Goal: Transaction & Acquisition: Purchase product/service

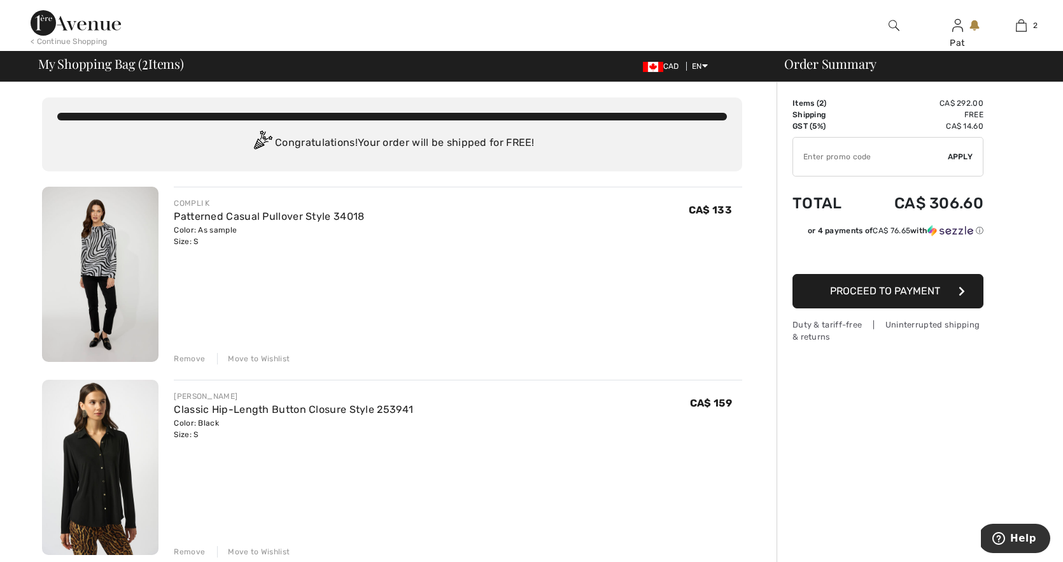
click at [109, 268] on img at bounding box center [100, 274] width 117 height 175
click at [109, 269] on img at bounding box center [100, 274] width 117 height 175
click at [192, 360] on div "Remove" at bounding box center [189, 358] width 31 height 11
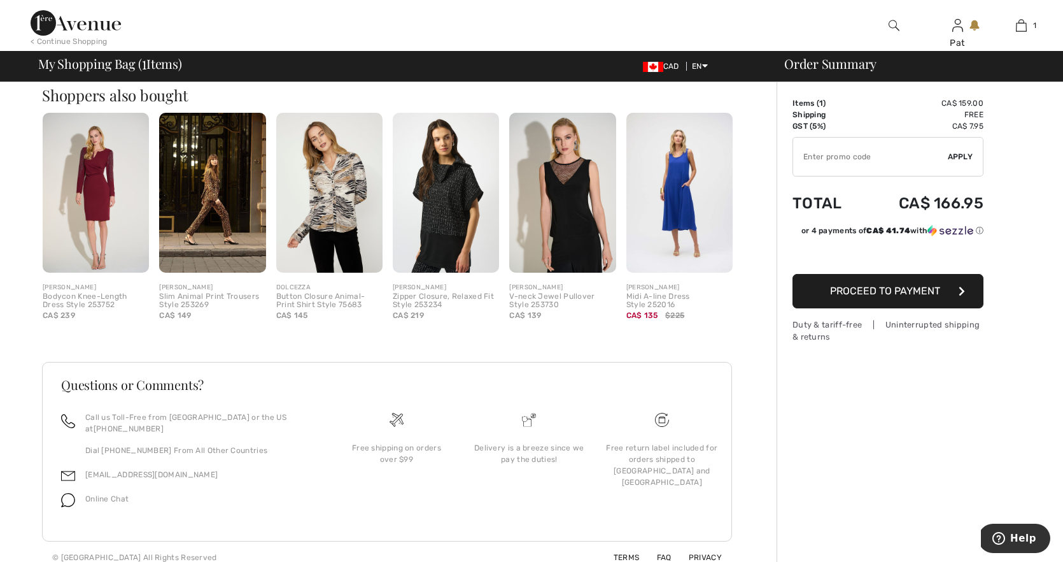
scroll to position [322, 0]
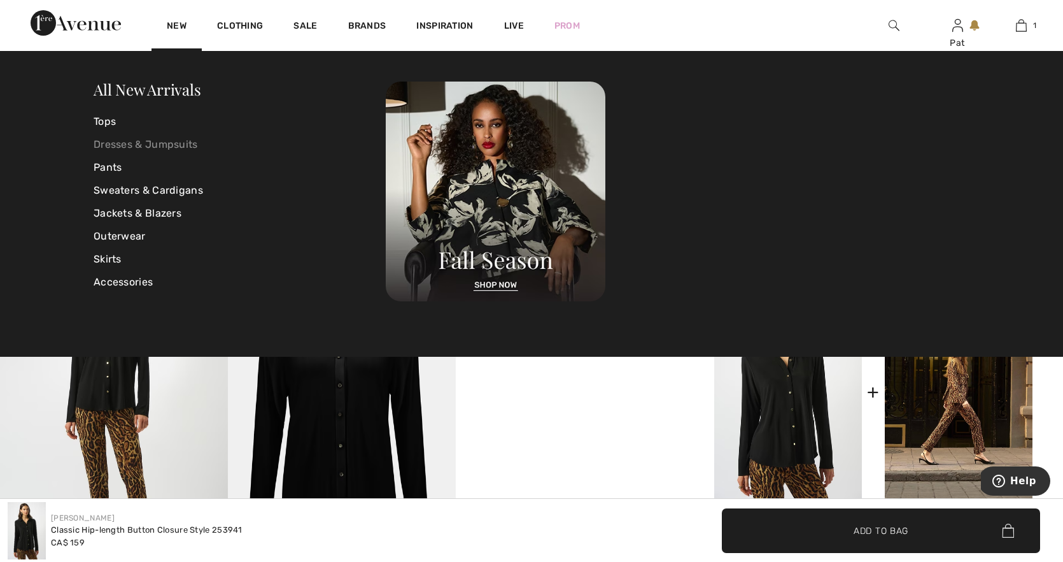
scroll to position [341, 0]
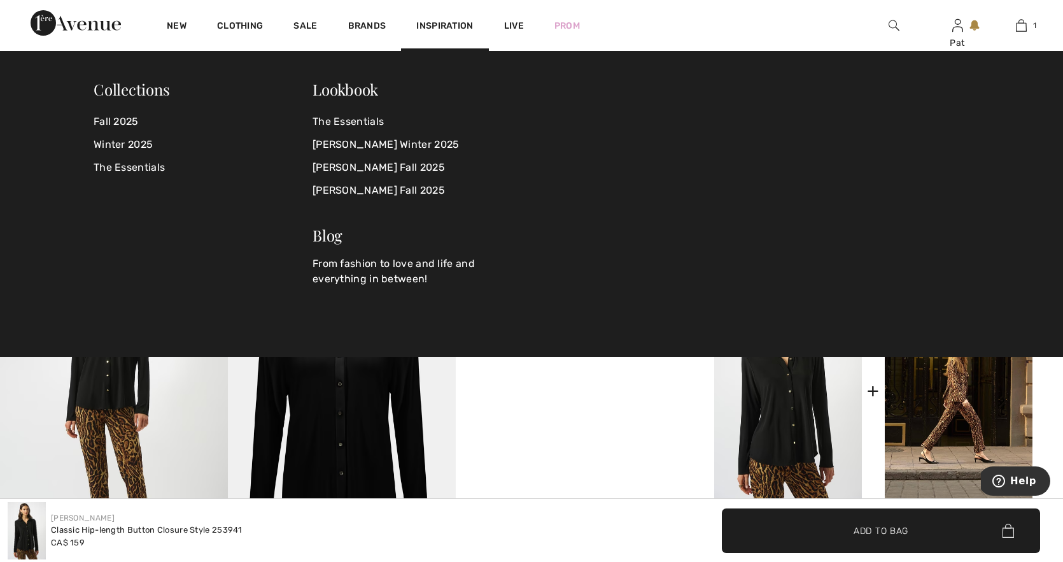
click at [422, 39] on div "Inspiration" at bounding box center [444, 25] width 87 height 51
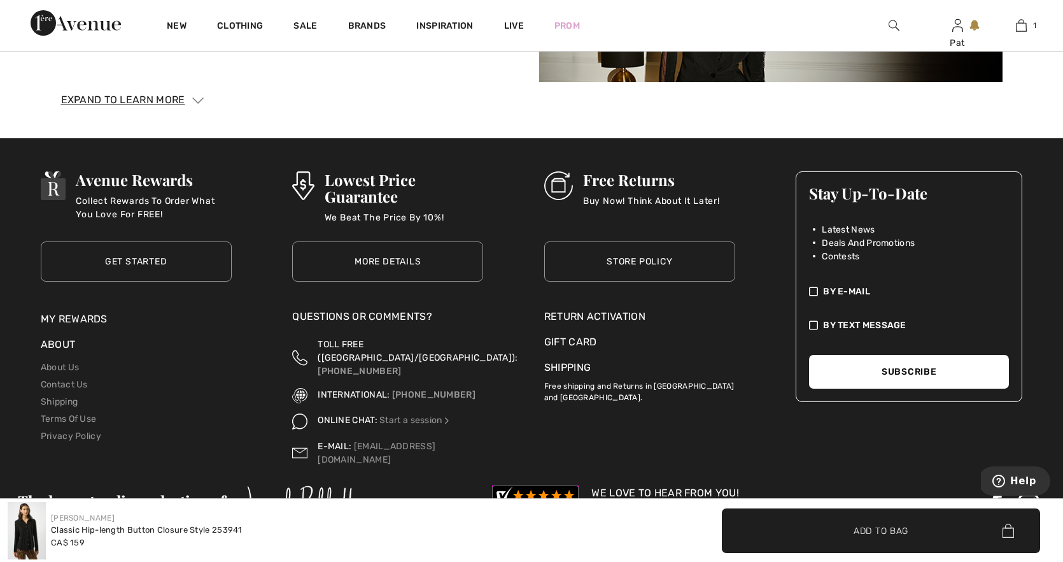
scroll to position [2324, 0]
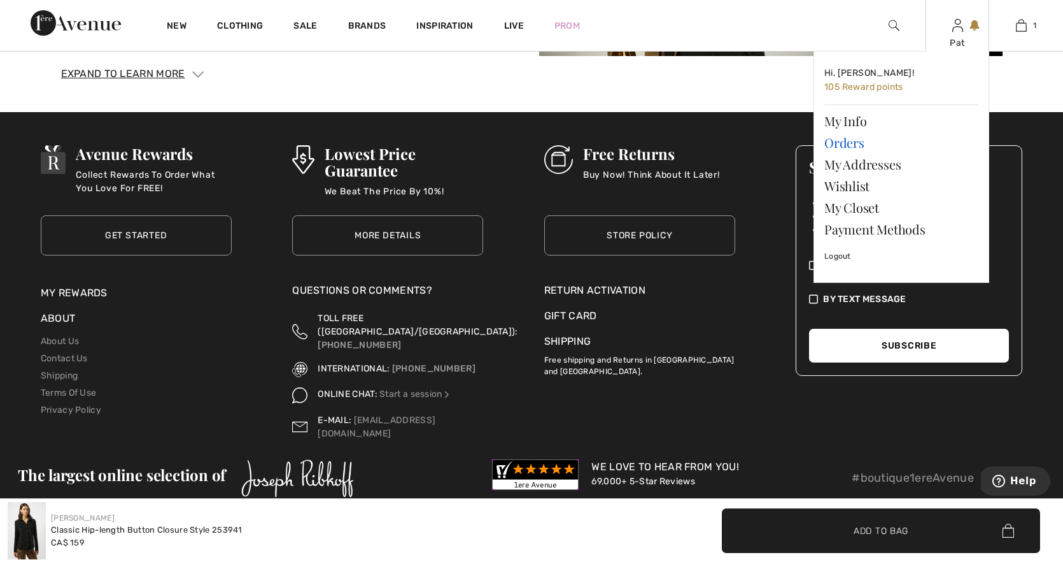
click at [855, 144] on link "Orders" at bounding box center [902, 143] width 154 height 22
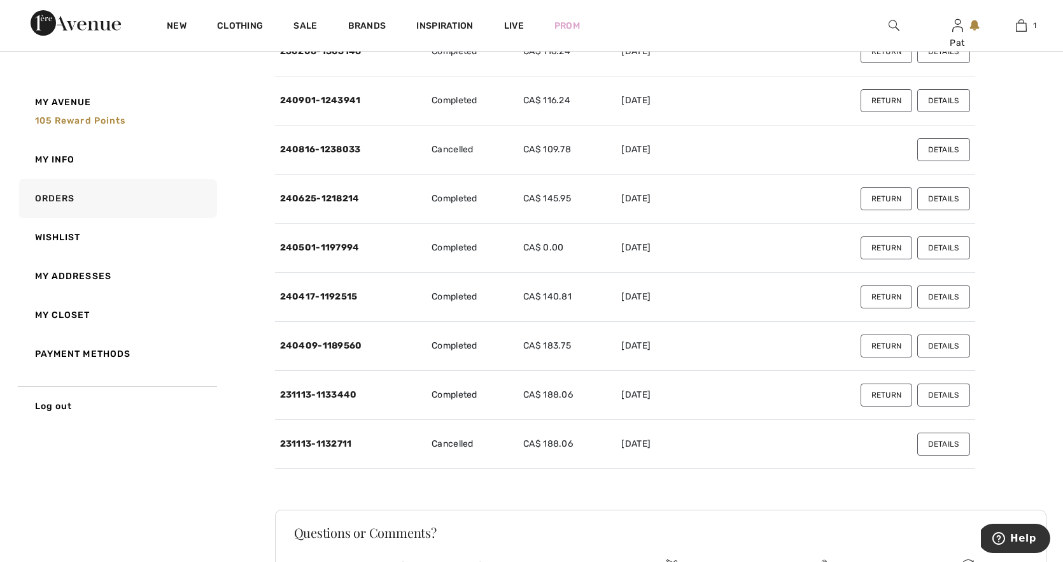
scroll to position [278, 0]
click at [952, 297] on button "Details" at bounding box center [944, 296] width 52 height 23
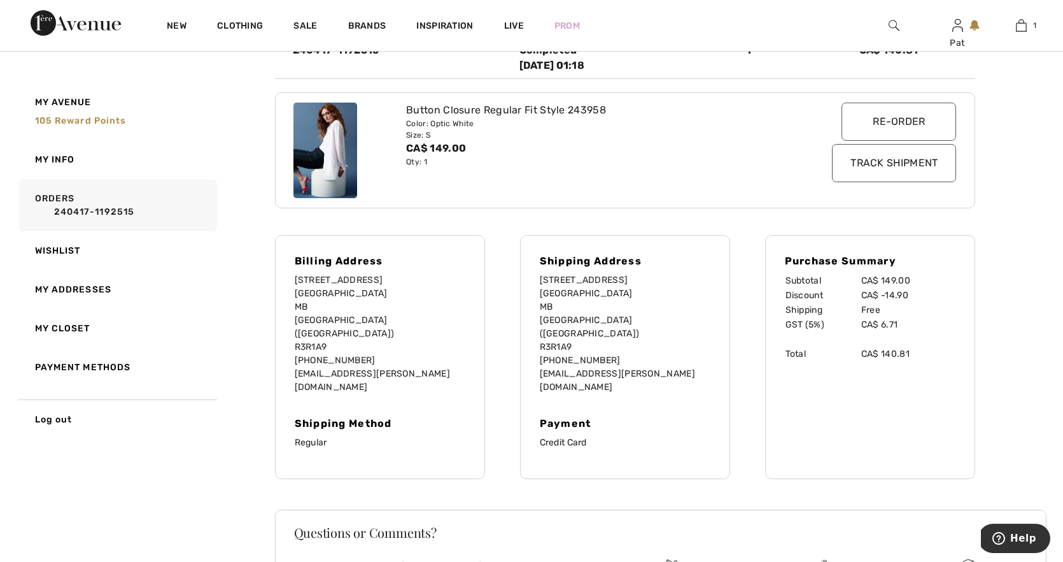
click at [341, 155] on img at bounding box center [326, 151] width 64 height 96
click at [335, 154] on img at bounding box center [326, 151] width 64 height 96
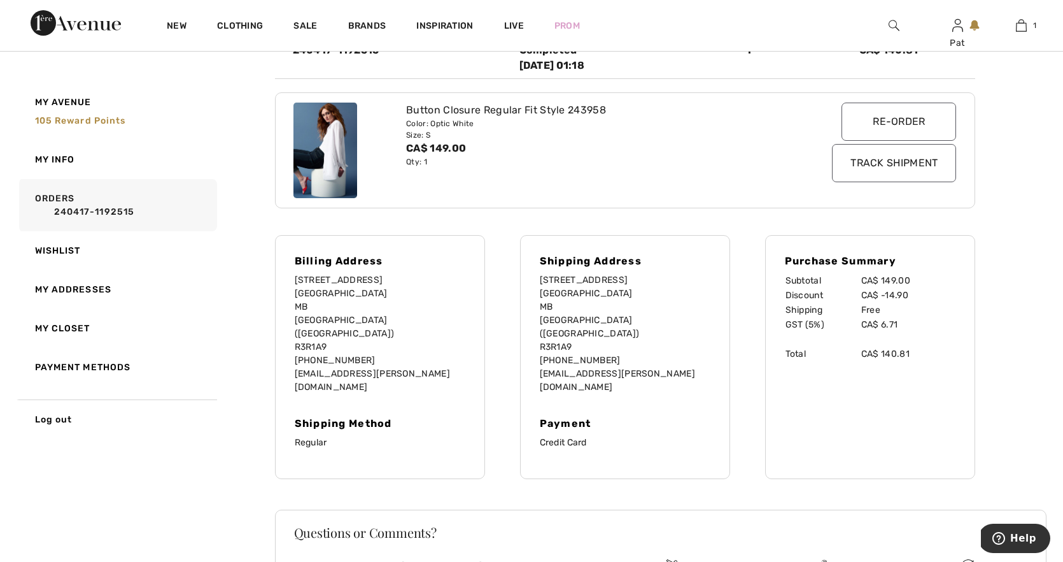
click at [336, 154] on img at bounding box center [326, 151] width 64 height 96
click at [903, 120] on input "Re-order" at bounding box center [899, 122] width 115 height 38
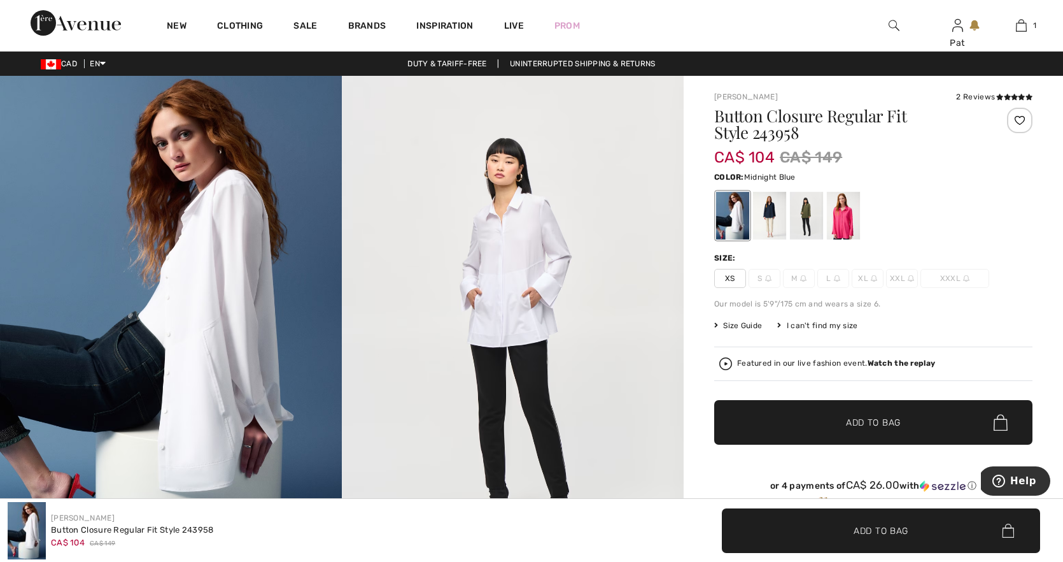
click at [768, 222] on div at bounding box center [769, 216] width 33 height 48
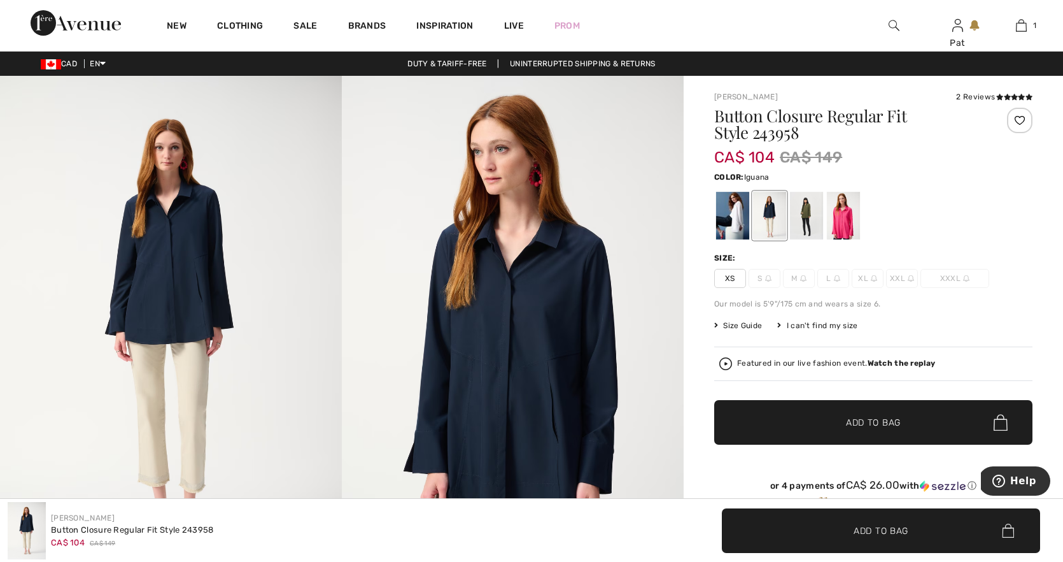
click at [806, 220] on div at bounding box center [806, 216] width 33 height 48
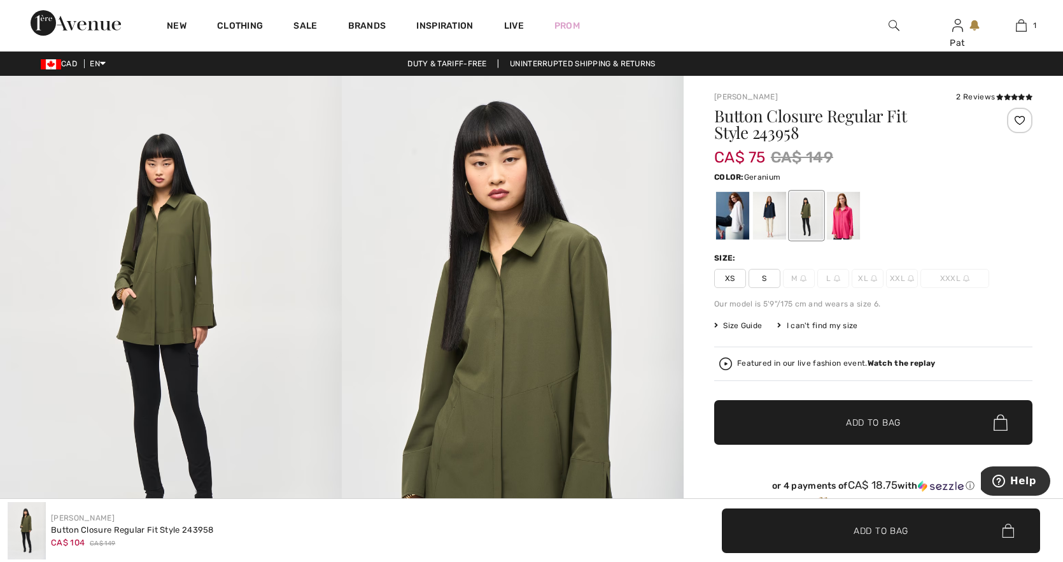
click at [843, 219] on div at bounding box center [843, 216] width 33 height 48
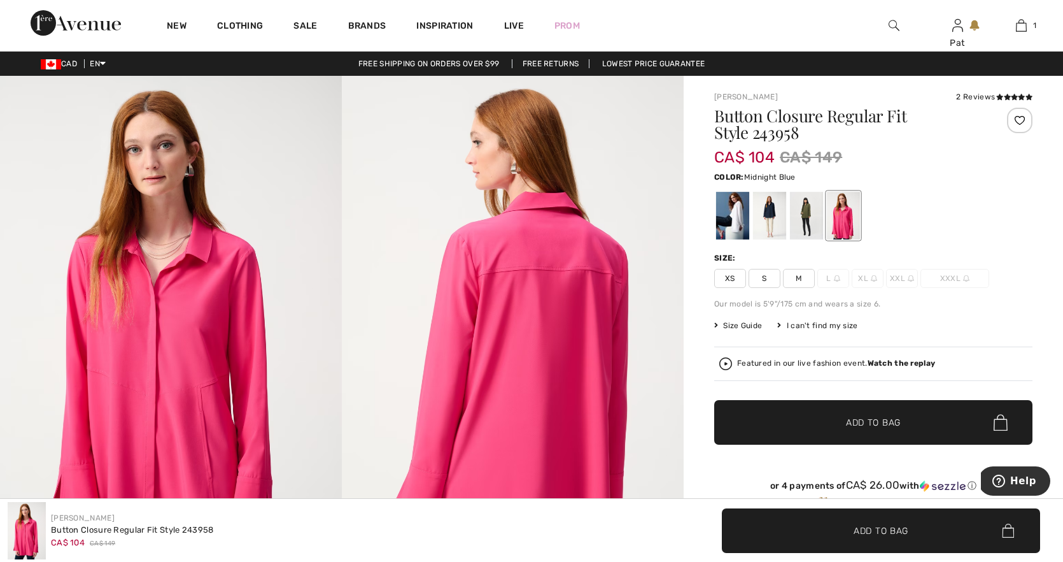
click at [766, 227] on div at bounding box center [769, 216] width 33 height 48
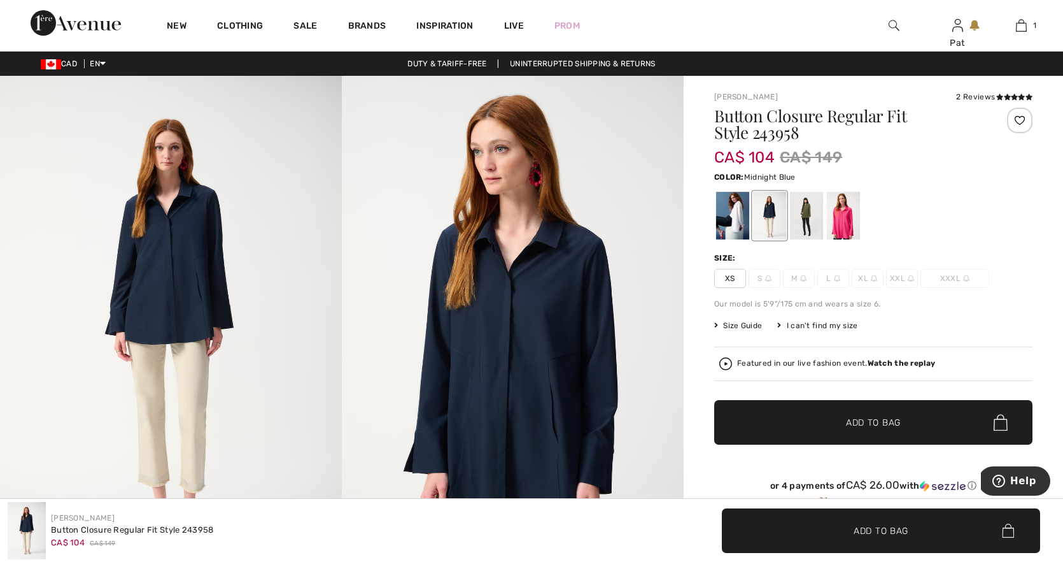
click at [733, 277] on span "XS" at bounding box center [731, 278] width 32 height 19
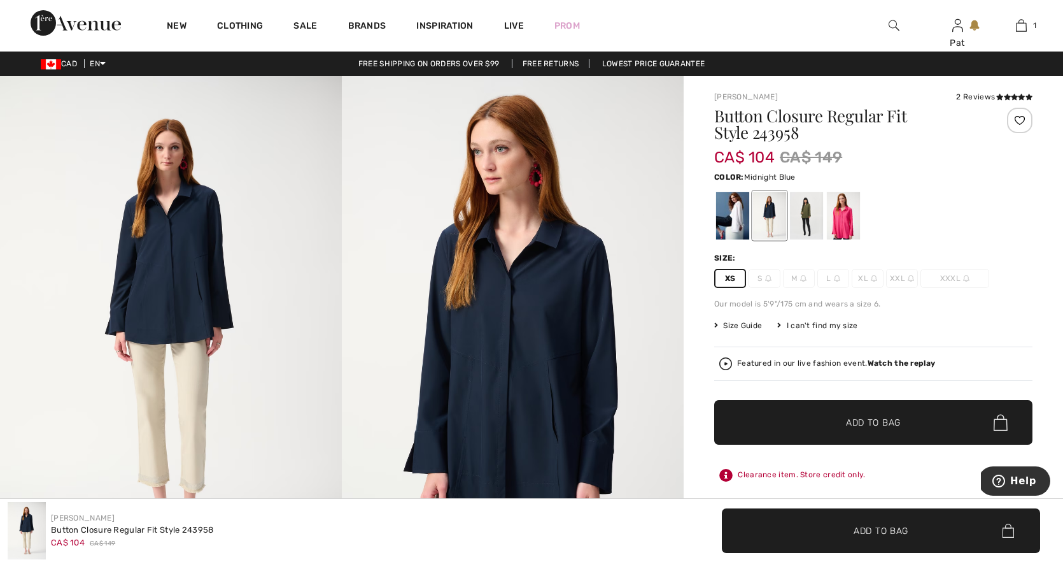
click at [794, 419] on span "✔ Added to Bag Add to Bag" at bounding box center [874, 422] width 318 height 45
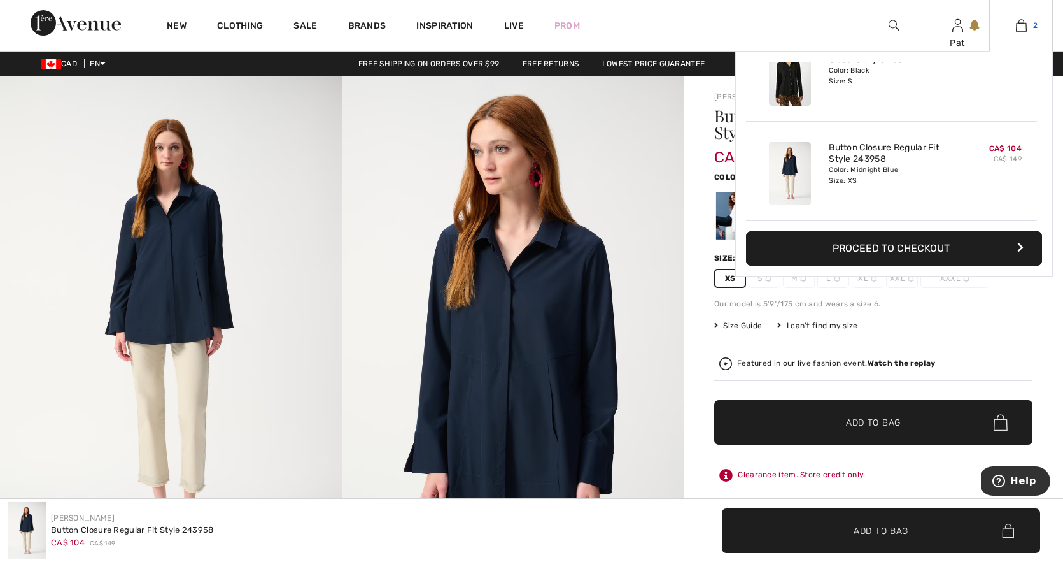
click at [1023, 28] on img at bounding box center [1021, 25] width 11 height 15
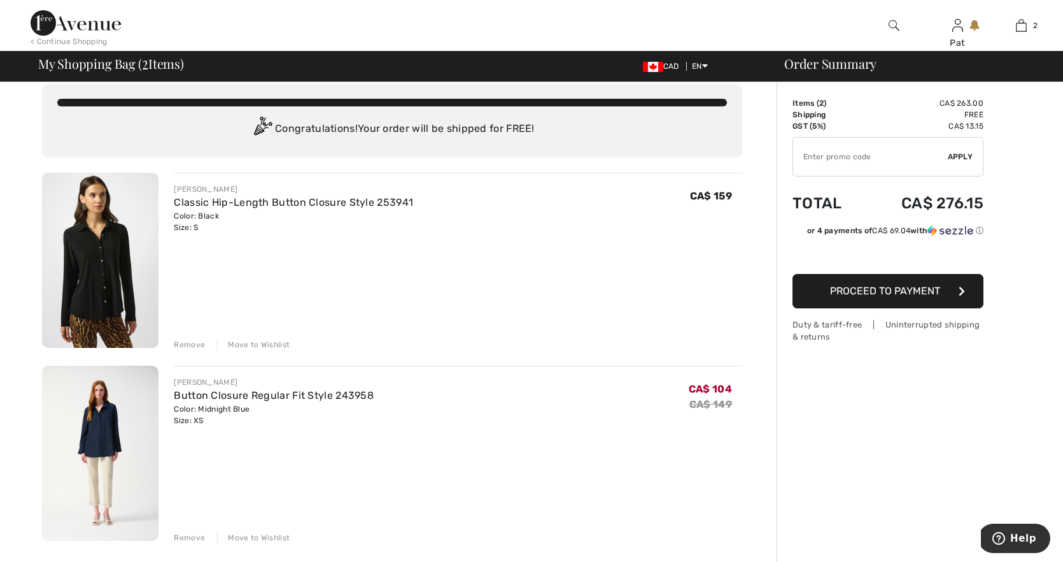
scroll to position [15, 0]
